Goal: Transaction & Acquisition: Book appointment/travel/reservation

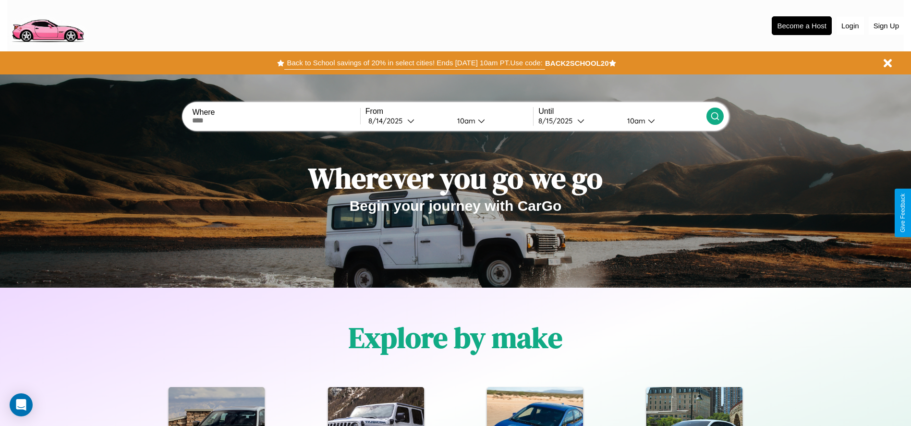
click at [414, 63] on button "Back to School savings of 20% in select cities! Ends [DATE] 10am PT. Use code:" at bounding box center [414, 62] width 260 height 13
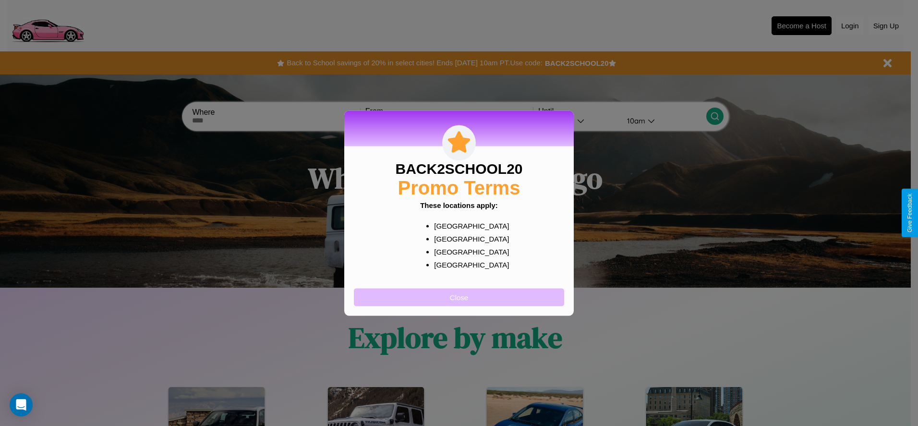
click at [459, 297] on button "Close" at bounding box center [459, 297] width 210 height 18
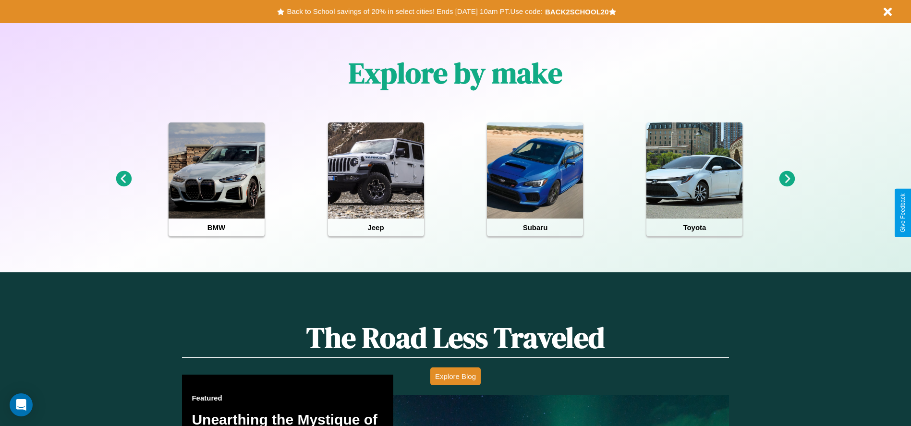
scroll to position [428, 0]
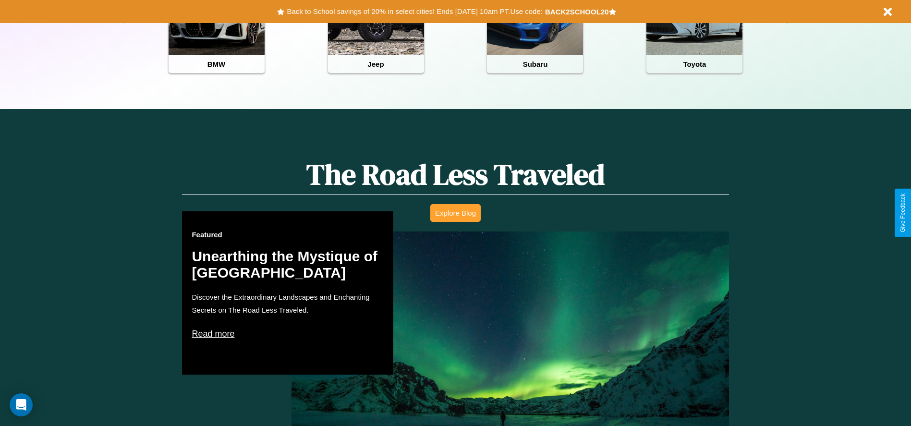
click at [455, 213] on button "Explore Blog" at bounding box center [455, 213] width 50 height 18
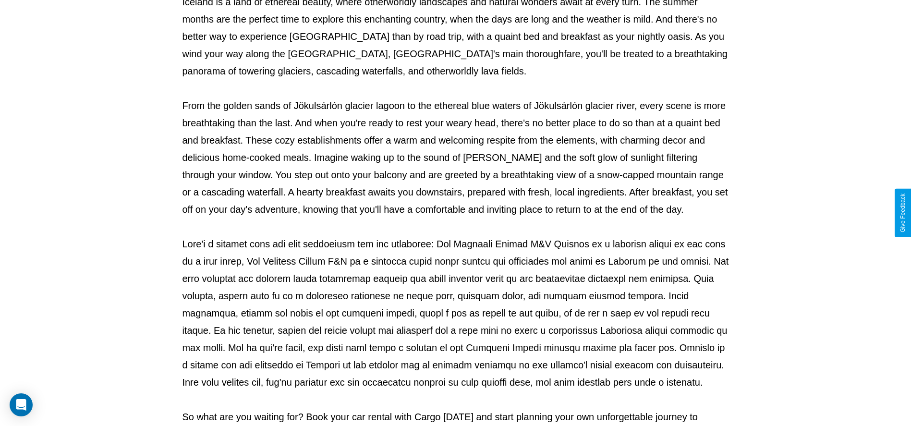
scroll to position [318, 0]
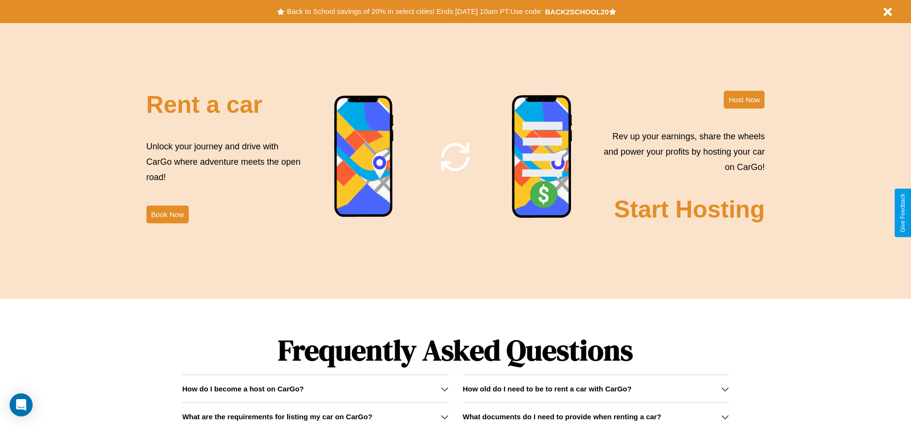
scroll to position [1161, 0]
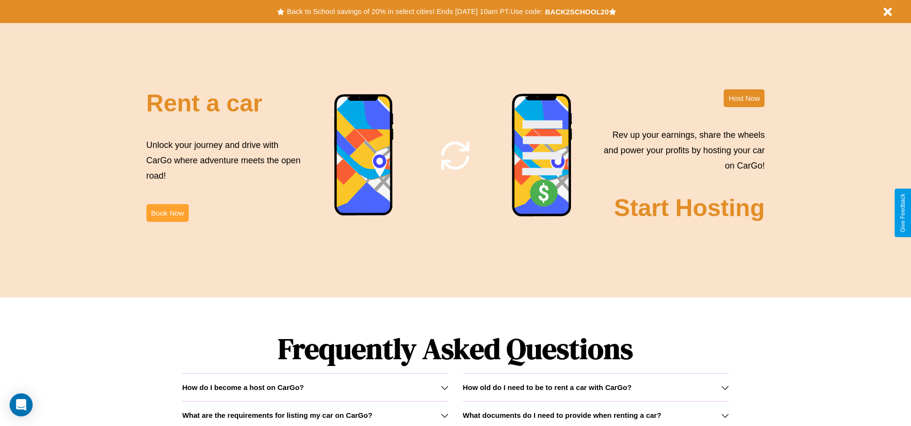
click at [167, 213] on button "Book Now" at bounding box center [167, 213] width 42 height 18
